Goal: Task Accomplishment & Management: Manage account settings

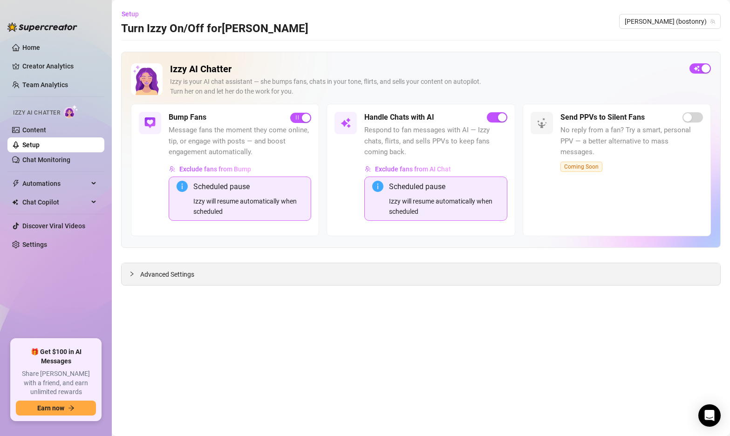
click at [139, 270] on div at bounding box center [134, 274] width 11 height 10
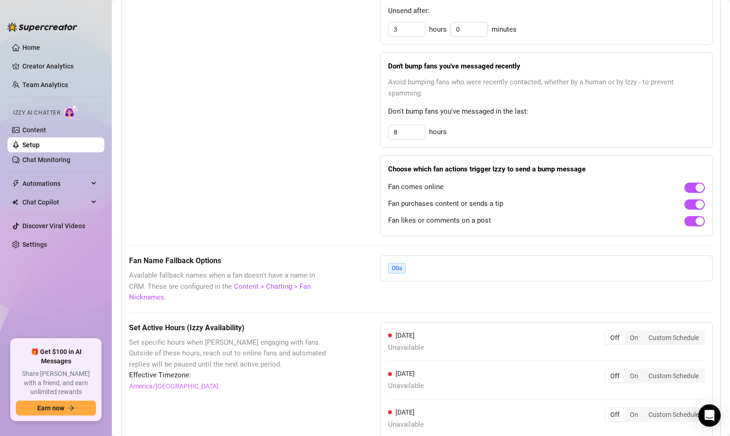
scroll to position [826, 0]
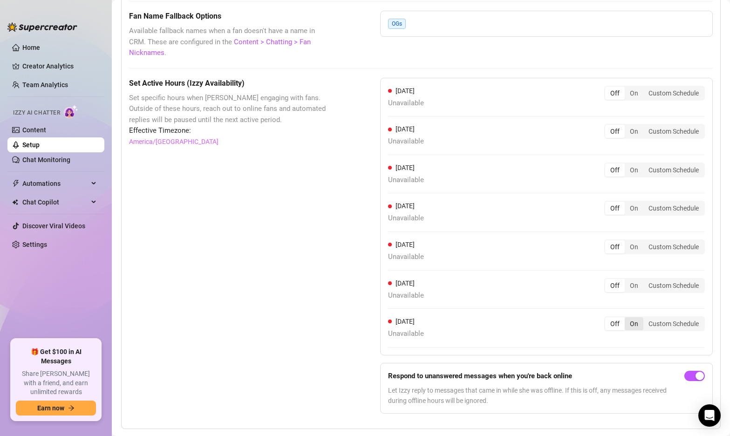
click at [633, 317] on div "On" at bounding box center [634, 323] width 19 height 13
click at [627, 319] on input "On" at bounding box center [627, 319] width 0 height 0
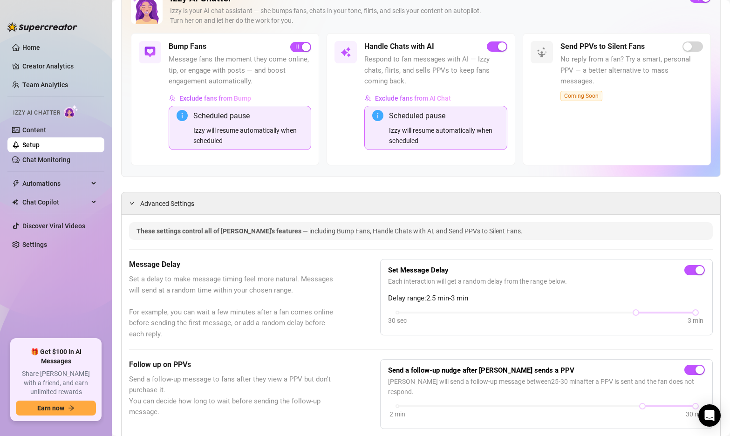
scroll to position [0, 0]
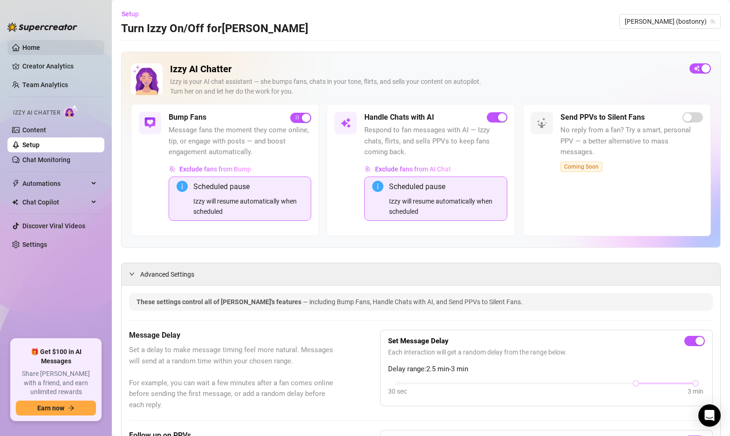
click at [40, 50] on link "Home" at bounding box center [31, 47] width 18 height 7
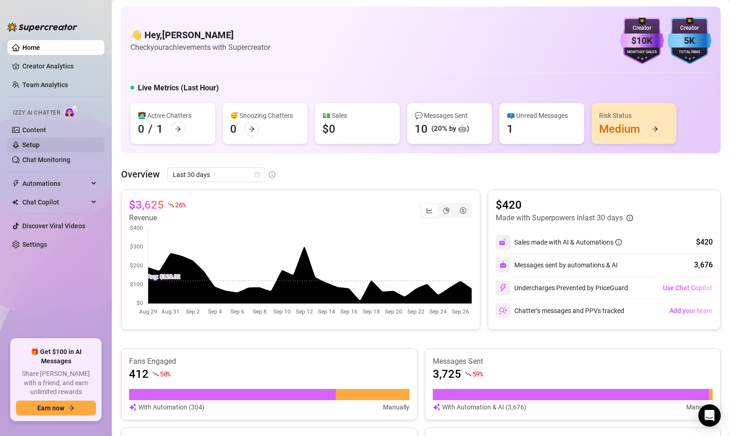
click at [40, 147] on link "Setup" at bounding box center [30, 144] width 17 height 7
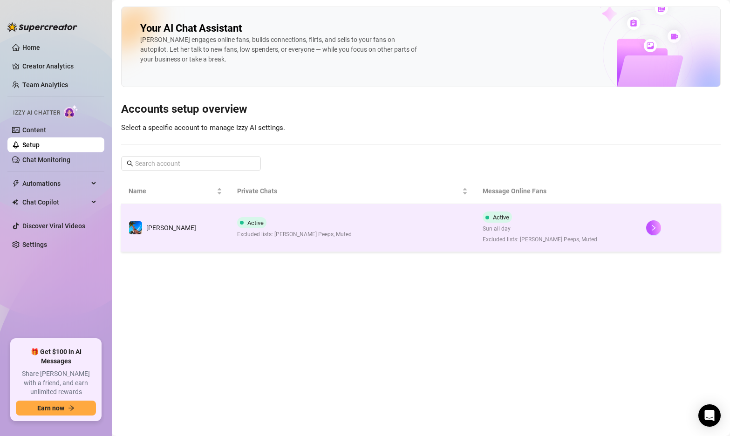
click at [443, 206] on td "Active Excluded lists: [PERSON_NAME] Peeps, Muted" at bounding box center [353, 228] width 246 height 48
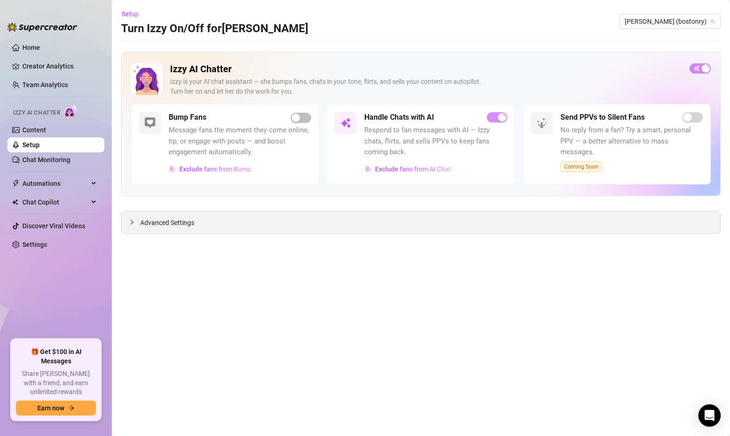
click at [150, 225] on span "Advanced Settings" at bounding box center [167, 223] width 54 height 10
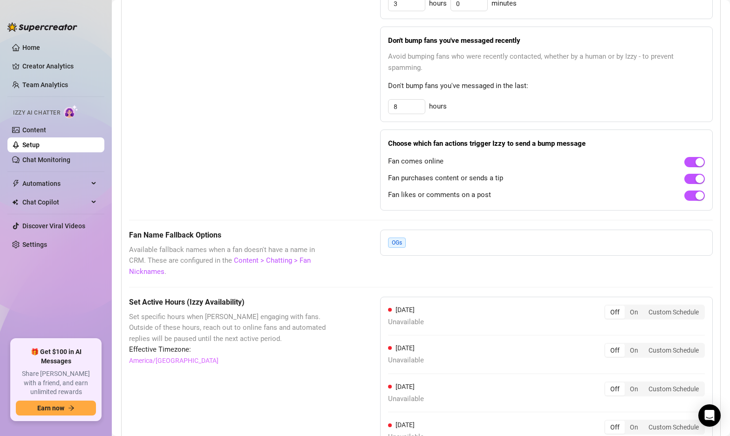
scroll to position [785, 0]
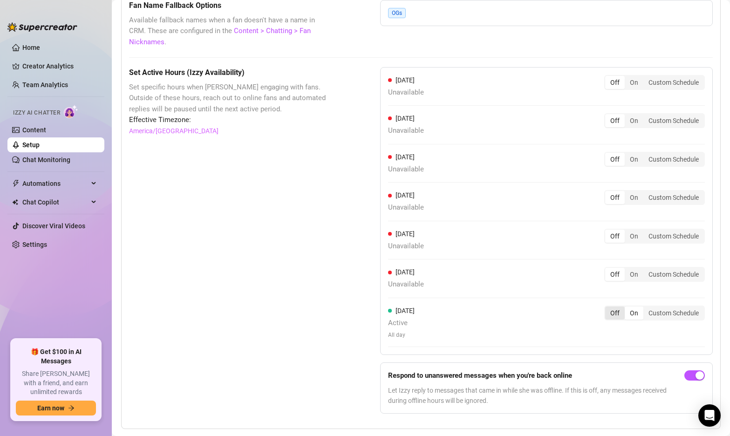
click at [618, 307] on div "Off" at bounding box center [615, 313] width 20 height 13
click at [608, 308] on input "Off" at bounding box center [608, 308] width 0 height 0
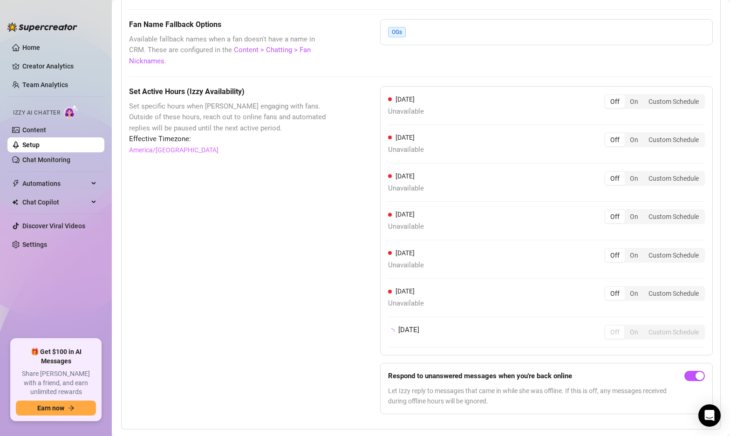
scroll to position [774, 0]
